Goal: Task Accomplishment & Management: Use online tool/utility

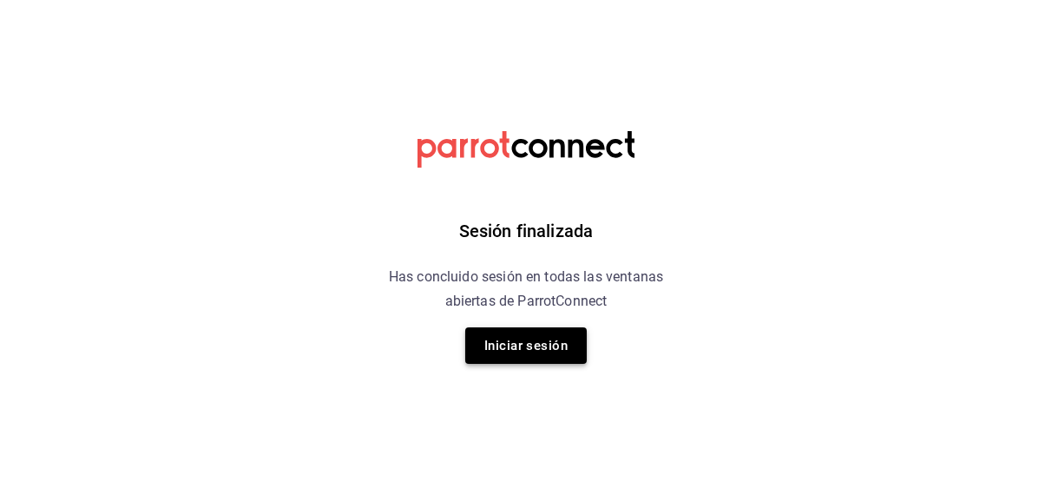
click at [520, 346] on button "Iniciar sesión" at bounding box center [526, 345] width 122 height 36
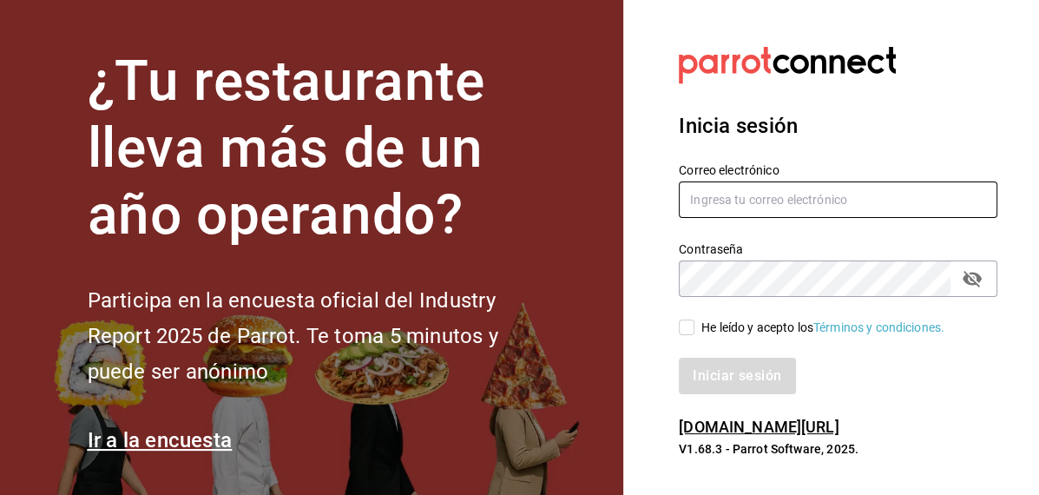
type input "[EMAIL_ADDRESS][DOMAIN_NAME]"
click at [688, 331] on input "He leído y acepto los Términos y condiciones." at bounding box center [687, 328] width 16 height 16
checkbox input "true"
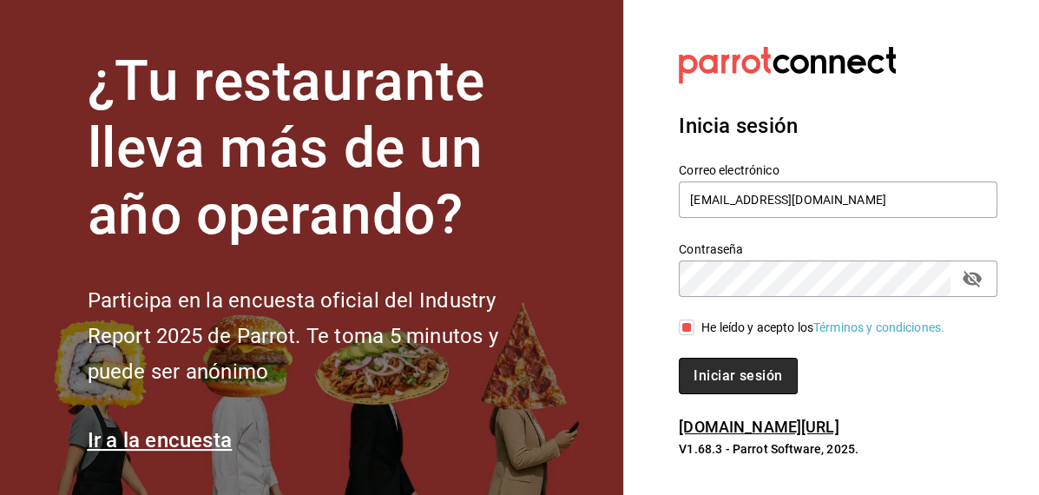
click at [718, 372] on button "Iniciar sesión" at bounding box center [738, 376] width 118 height 36
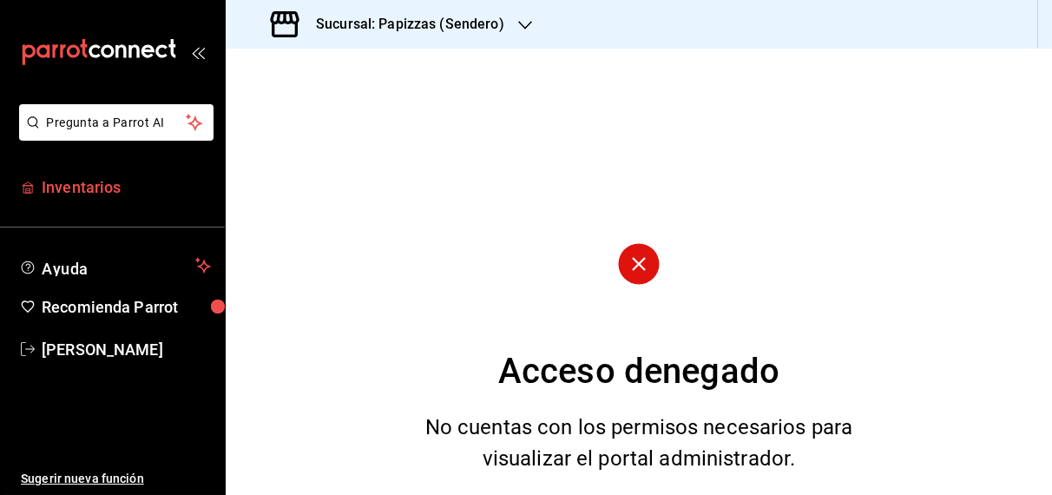
click at [85, 192] on span "Inventarios" at bounding box center [126, 186] width 169 height 23
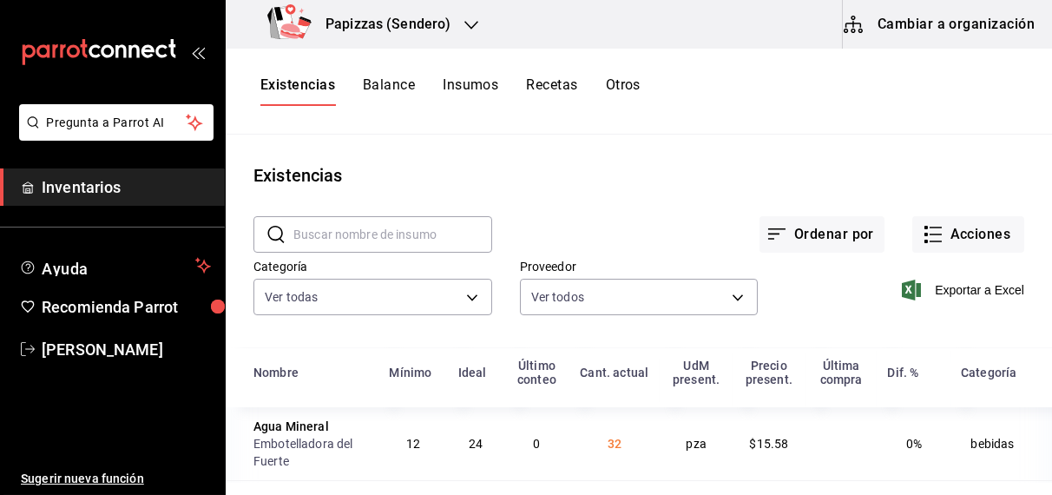
click at [618, 81] on button "Otros" at bounding box center [623, 91] width 35 height 30
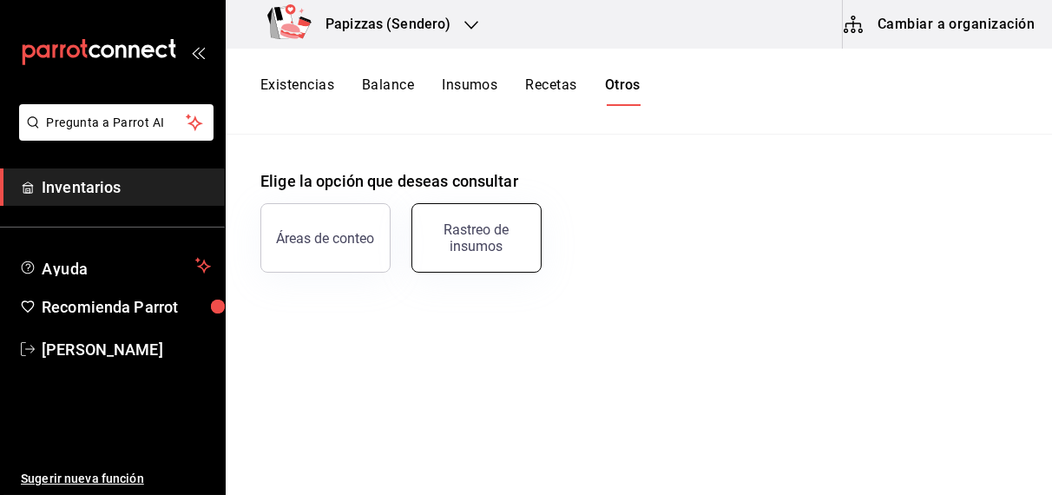
click at [489, 233] on div "Rastreo de insumos" at bounding box center [477, 237] width 108 height 33
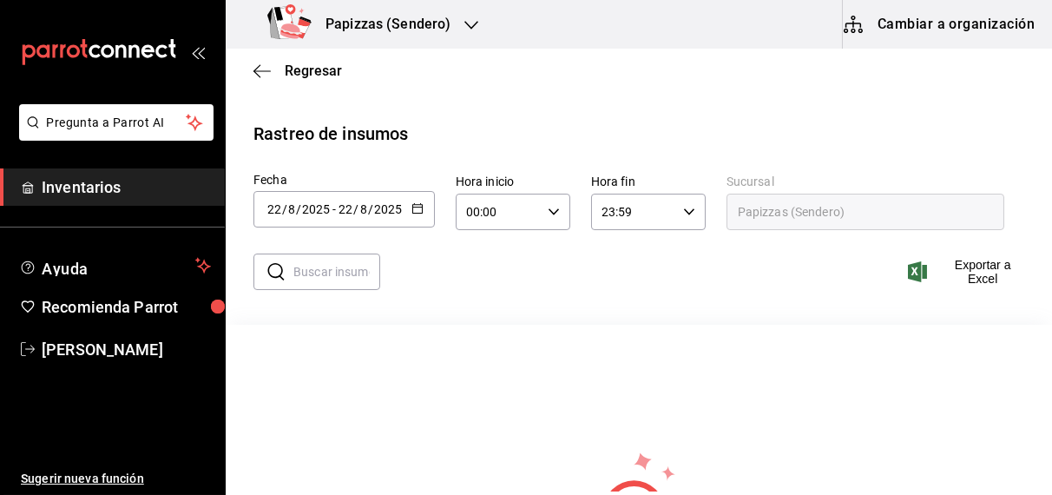
click at [416, 209] on icon "button" at bounding box center [418, 208] width 12 height 12
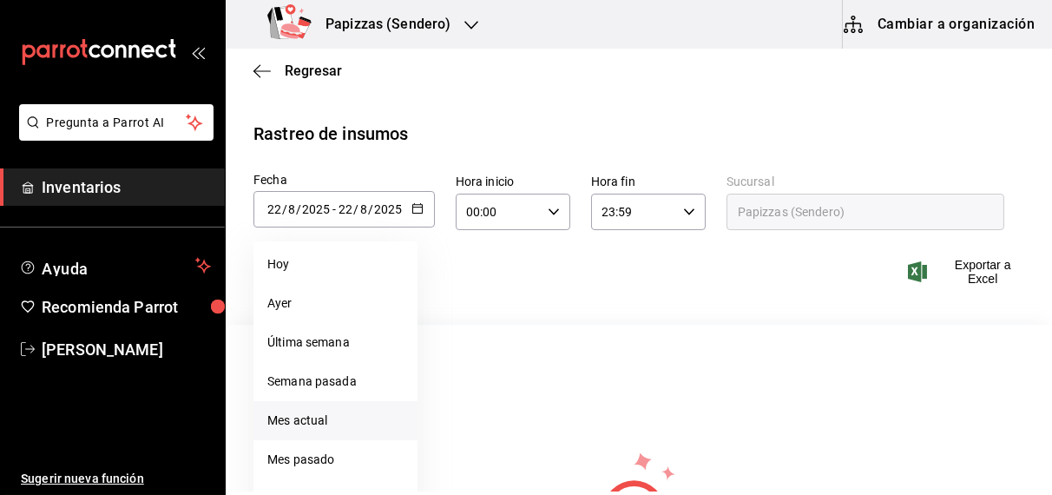
click at [310, 417] on li "Mes actual" at bounding box center [336, 420] width 164 height 39
type input "2025-08-01"
type input "1"
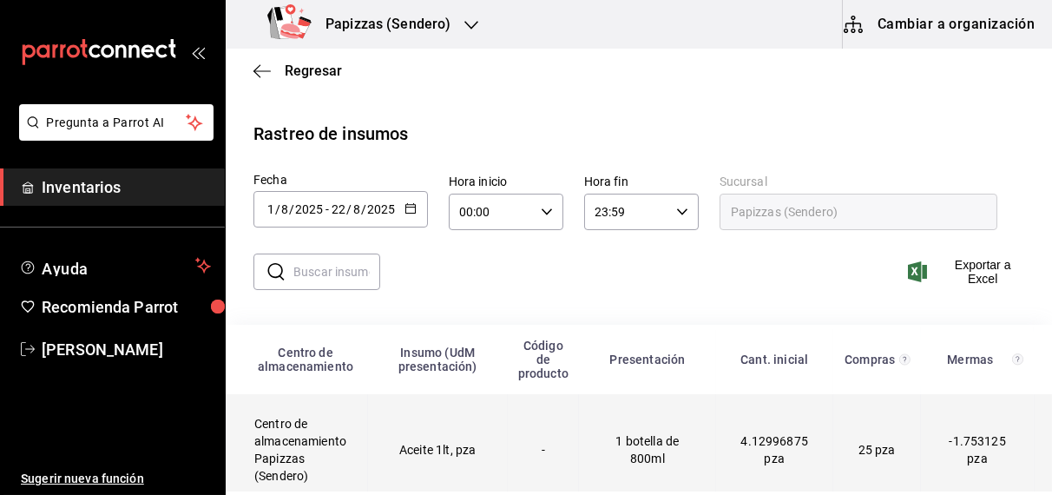
click at [413, 459] on td "Aceite 1lt, pza" at bounding box center [438, 450] width 140 height 112
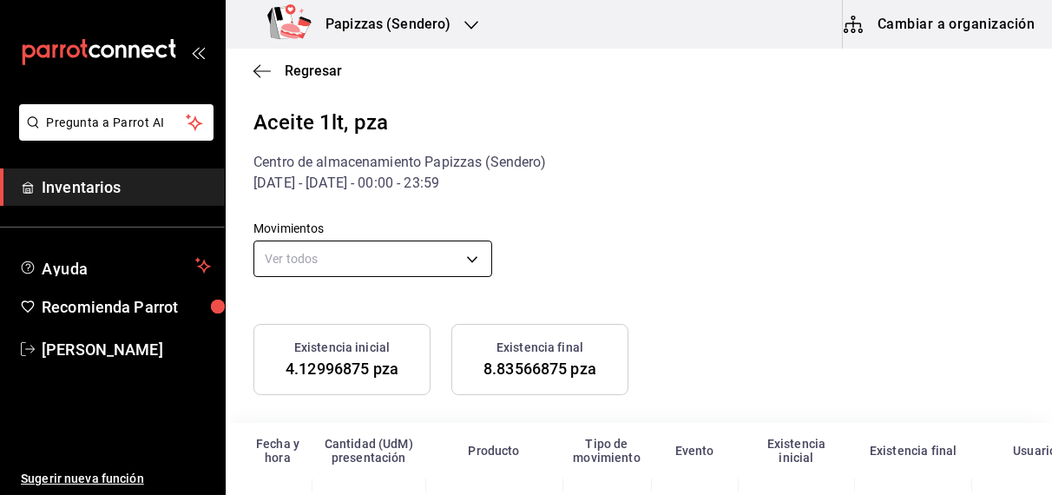
click at [460, 252] on body "Pregunta a Parrot AI Inventarios Ayuda Recomienda Parrot OBDULIA JANNETH CASTRO…" at bounding box center [526, 245] width 1052 height 491
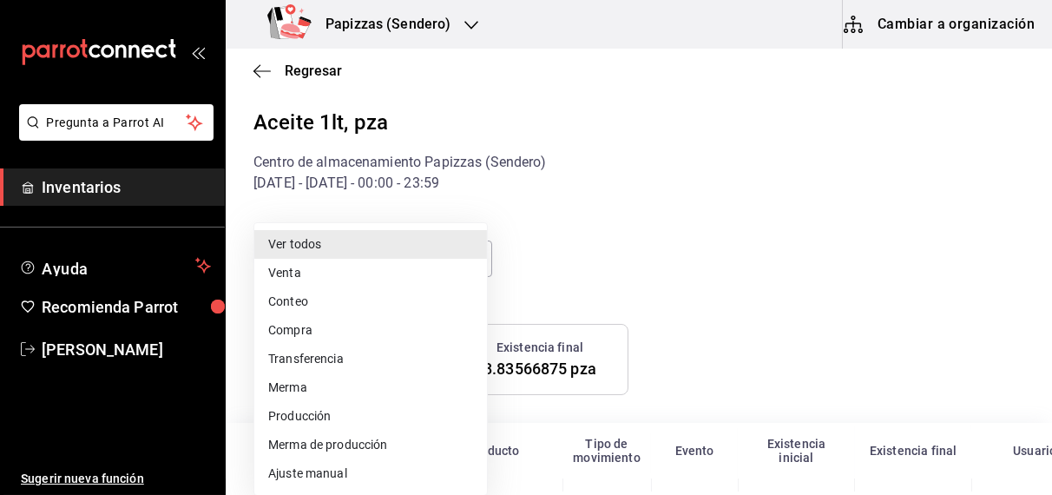
click at [307, 486] on li "Ajuste manual" at bounding box center [370, 473] width 233 height 29
type input "MANUAL_ADJUSTMENT"
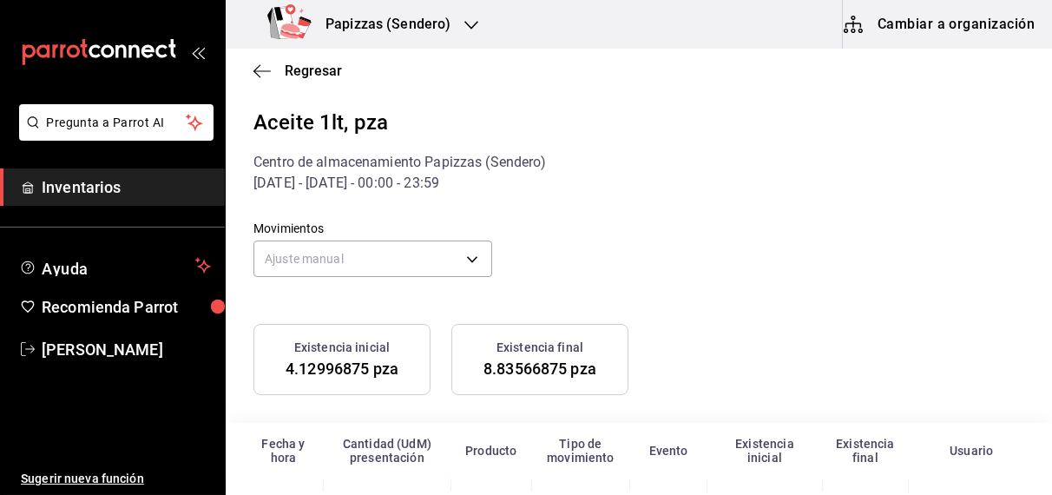
click at [452, 368] on div "Existencia final 8.83566875 pza" at bounding box center [540, 359] width 177 height 71
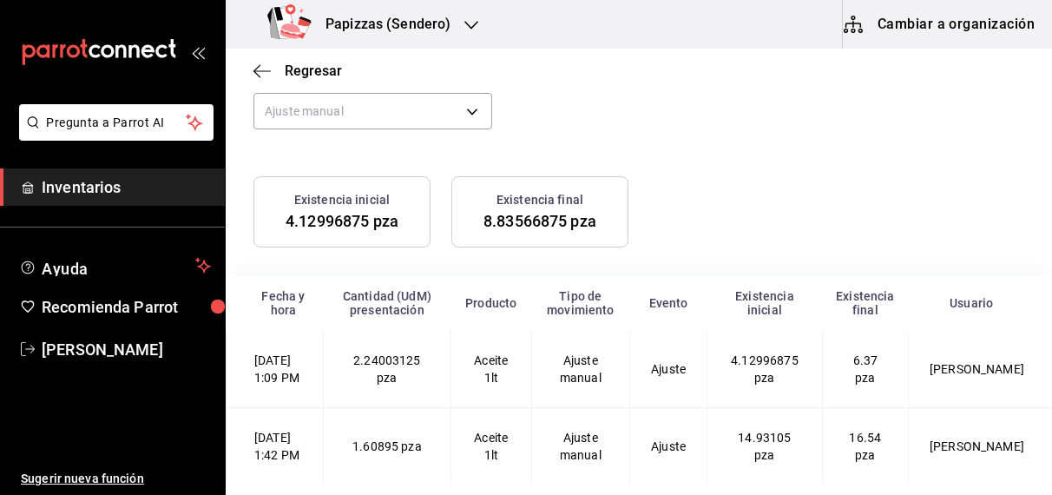
scroll to position [217, 0]
click at [317, 73] on span "Regresar" at bounding box center [313, 71] width 57 height 16
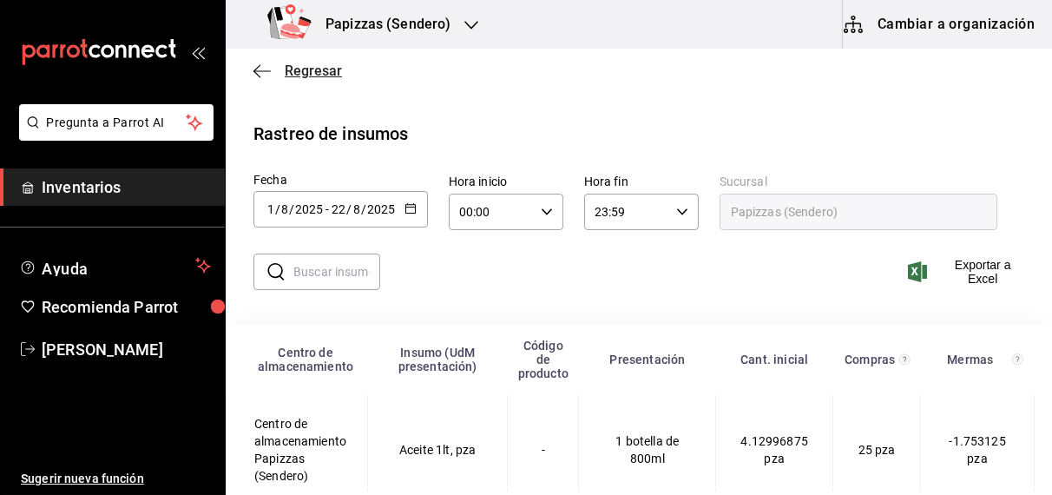
click at [317, 73] on span "Regresar" at bounding box center [313, 71] width 57 height 16
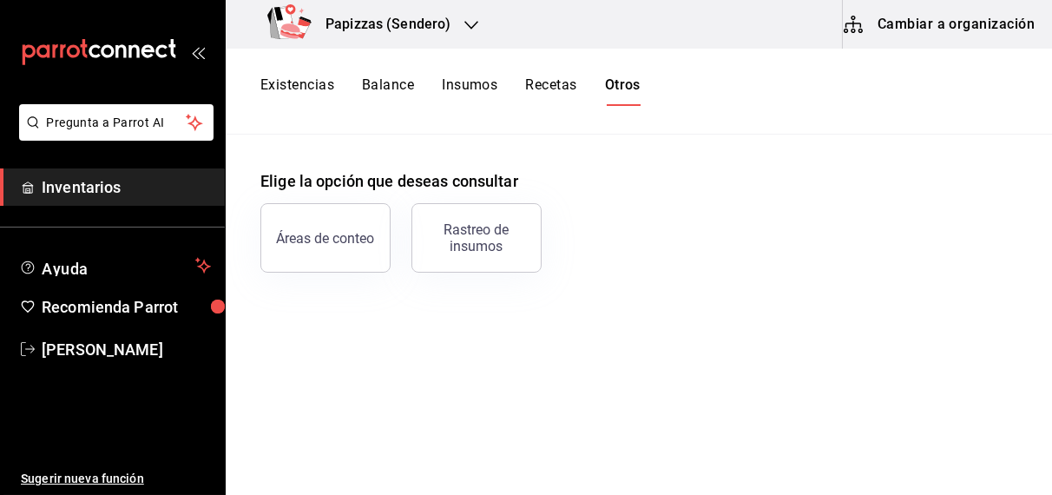
click at [313, 93] on button "Existencias" at bounding box center [297, 91] width 74 height 30
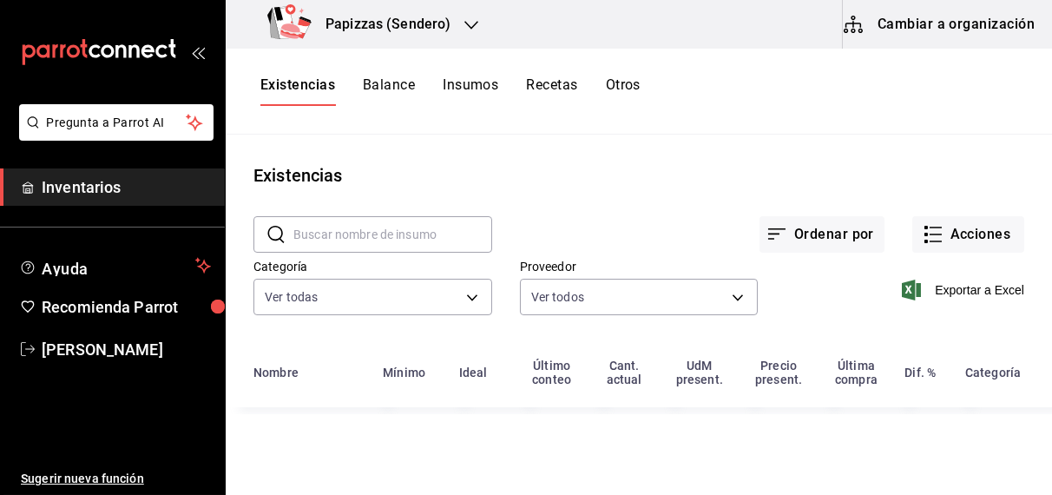
click at [1010, 283] on span "Exportar a Excel" at bounding box center [965, 290] width 119 height 21
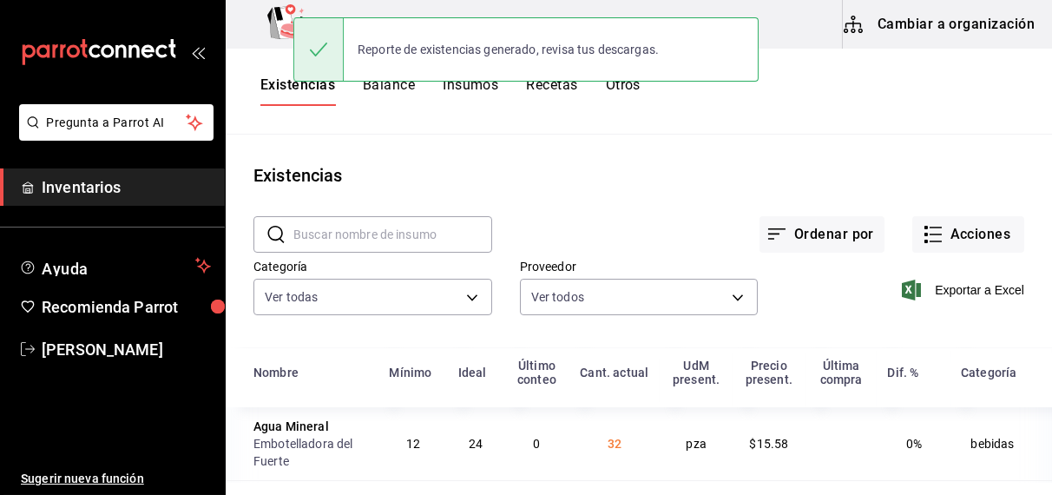
click at [399, 89] on button "Balance" at bounding box center [389, 91] width 52 height 30
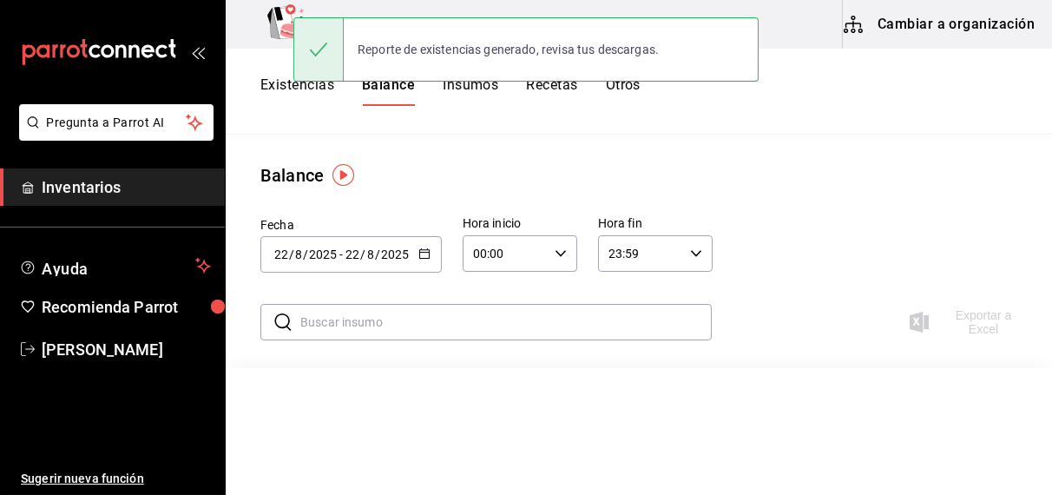
click at [435, 260] on div "2025-08-22 22 / 8 / 2025 - 2025-08-22 22 / 8 / 2025" at bounding box center [350, 254] width 181 height 36
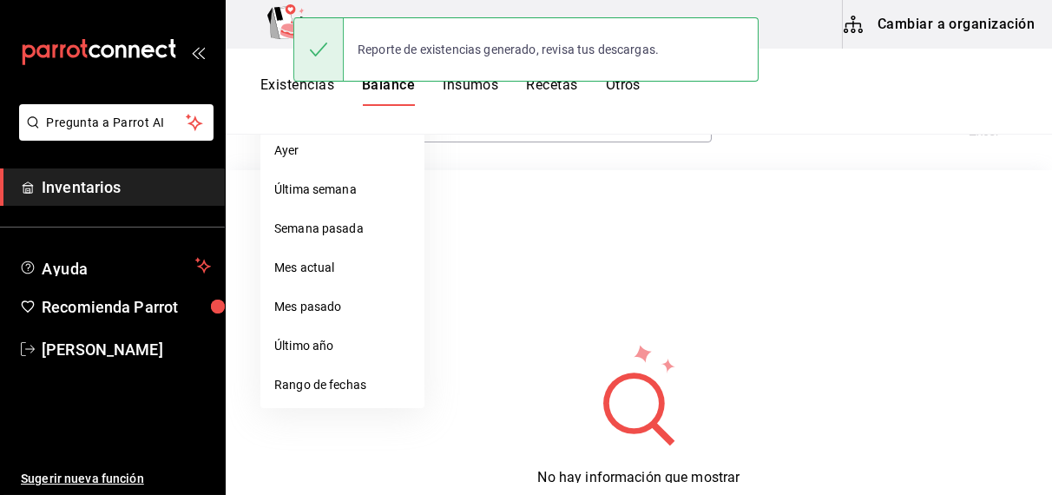
scroll to position [199, 0]
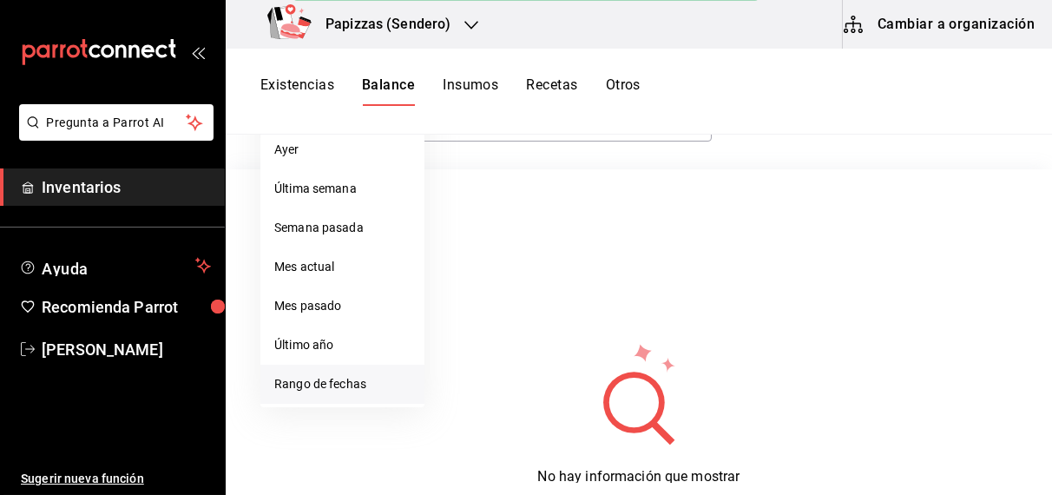
click at [327, 382] on li "Rango de fechas" at bounding box center [342, 384] width 164 height 39
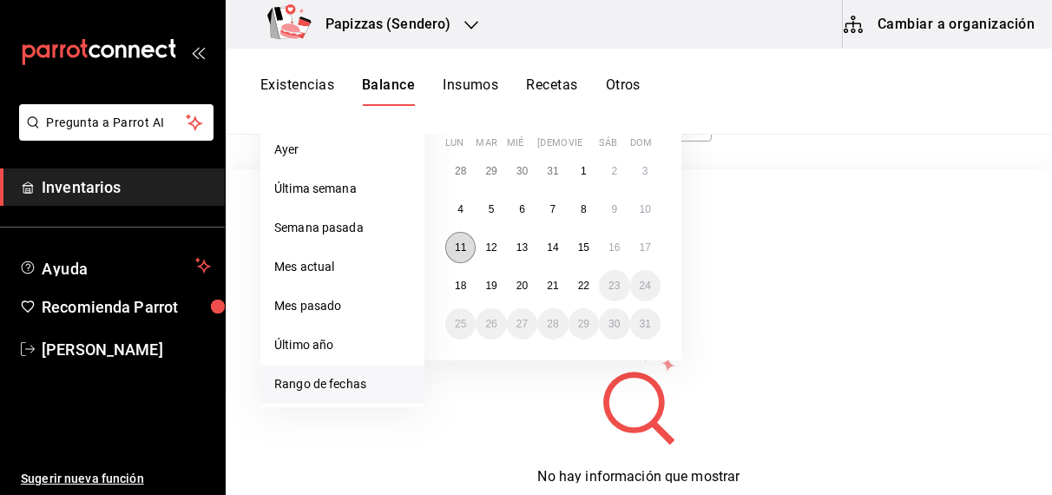
click at [460, 246] on abbr "11" at bounding box center [460, 247] width 11 height 12
click at [585, 284] on abbr "22" at bounding box center [583, 286] width 11 height 12
type input "2025-08-11"
type input "11"
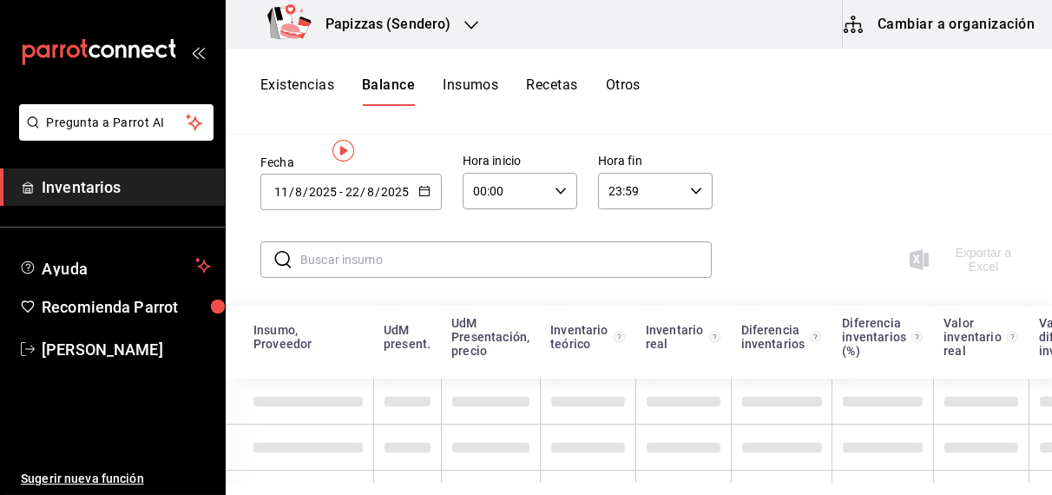
scroll to position [0, 0]
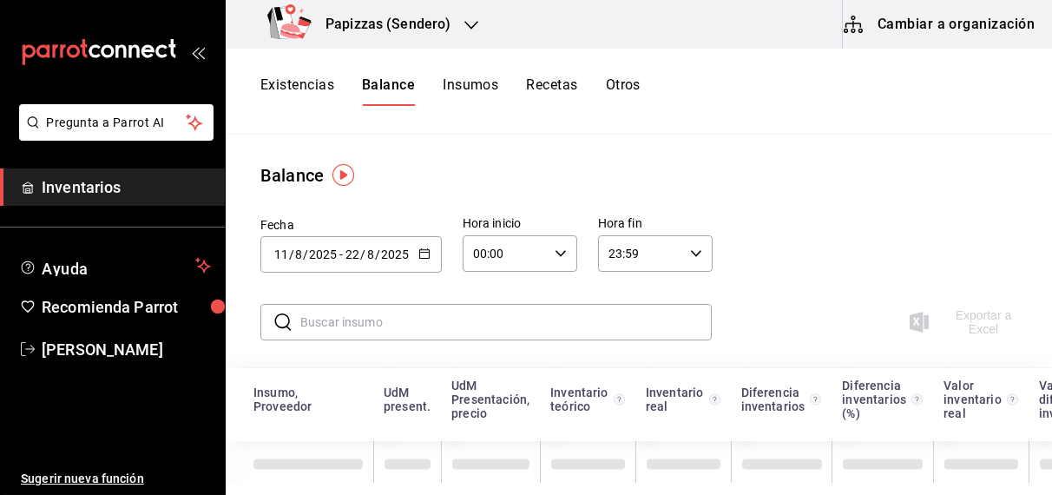
click at [563, 251] on \(Stroke\) "button" at bounding box center [561, 253] width 10 height 6
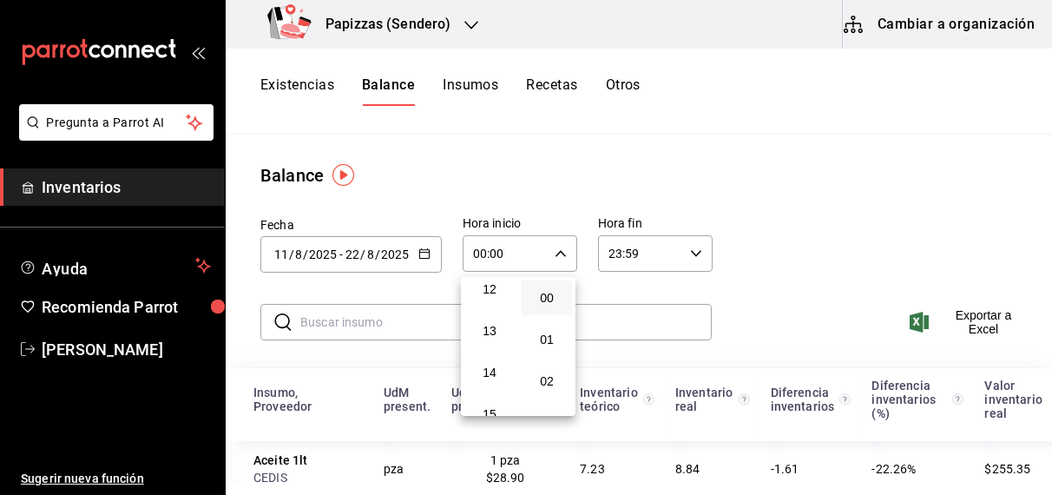
scroll to position [524, 0]
click at [493, 322] on span "13" at bounding box center [490, 315] width 30 height 14
click at [551, 299] on span "43" at bounding box center [547, 292] width 30 height 14
type input "13:43"
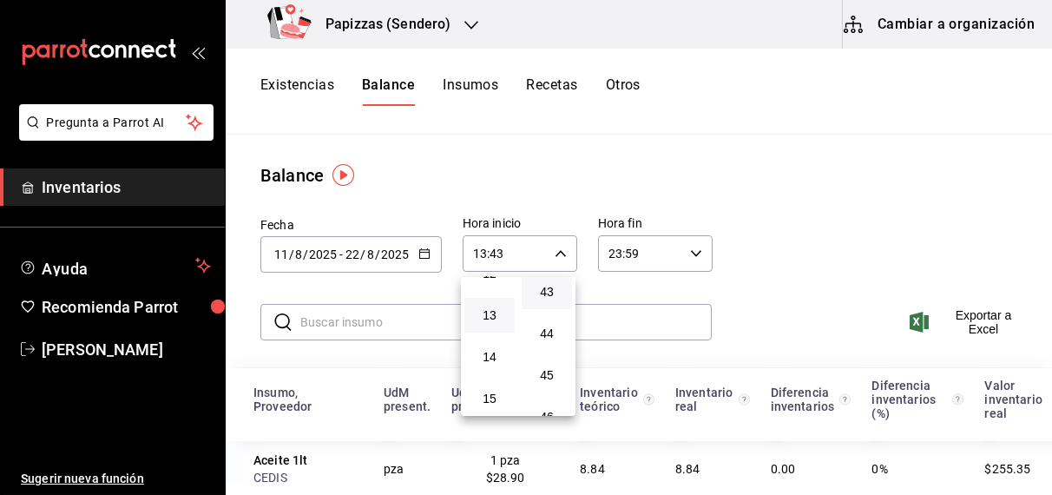
click at [985, 328] on div at bounding box center [526, 247] width 1052 height 495
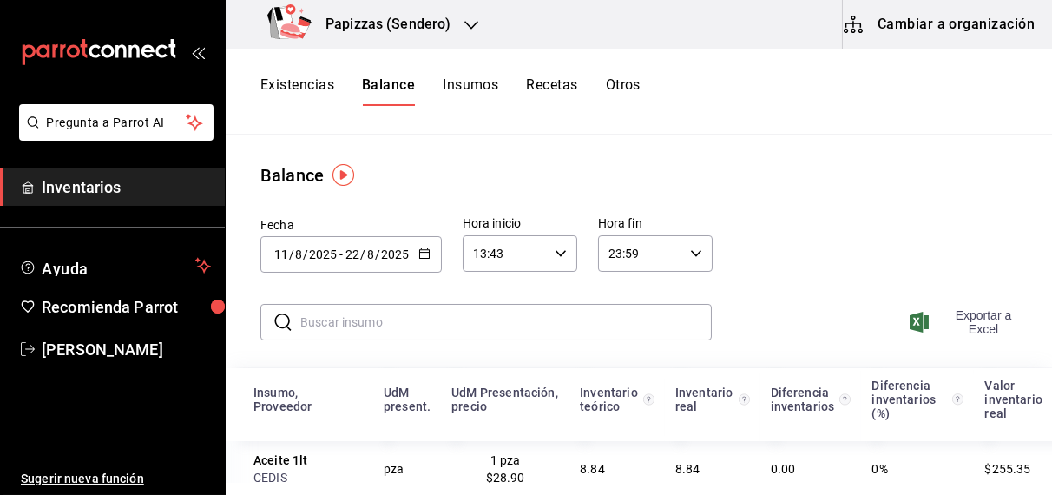
click at [963, 319] on span "Exportar a Excel" at bounding box center [968, 322] width 111 height 28
click at [309, 85] on button "Existencias" at bounding box center [297, 91] width 74 height 30
